Goal: Task Accomplishment & Management: Use online tool/utility

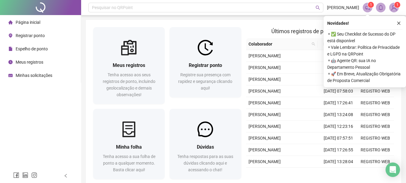
click at [23, 35] on span "Registrar ponto" at bounding box center [30, 35] width 29 height 5
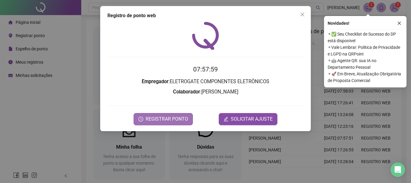
click at [170, 119] on span "REGISTRAR PONTO" at bounding box center [167, 118] width 42 height 7
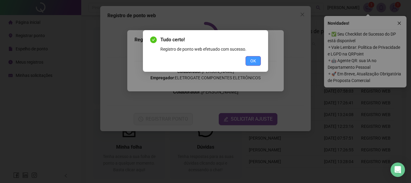
click at [253, 59] on span "OK" at bounding box center [253, 60] width 6 height 7
